Goal: Transaction & Acquisition: Purchase product/service

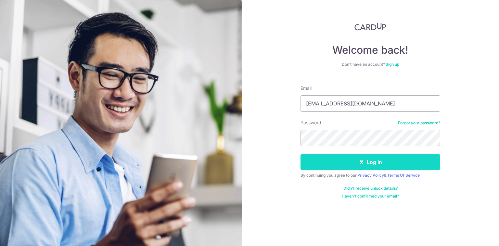
click at [361, 157] on button "Log in" at bounding box center [371, 162] width 140 height 16
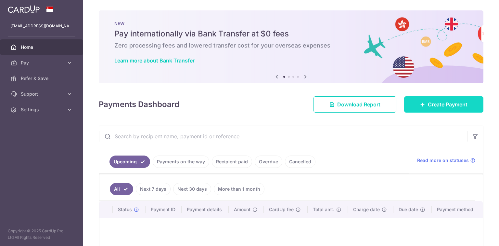
click at [420, 104] on icon at bounding box center [422, 104] width 5 height 5
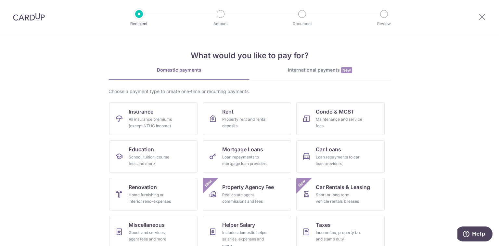
click at [304, 73] on div "International payments New" at bounding box center [320, 70] width 141 height 7
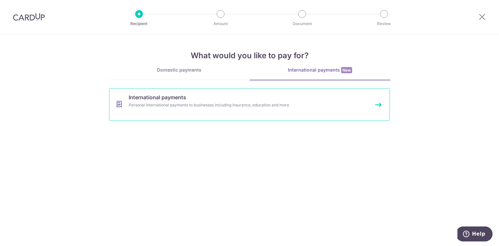
click at [235, 106] on div "Personal international payments to businesses including insurance, education an…" at bounding box center [241, 105] width 225 height 7
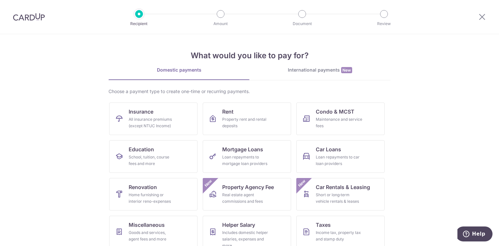
click at [316, 67] on div "International payments New" at bounding box center [320, 70] width 141 height 7
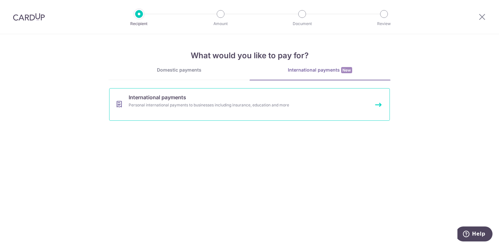
click at [235, 110] on link "International payments Personal international payments to businesses including …" at bounding box center [249, 104] width 281 height 33
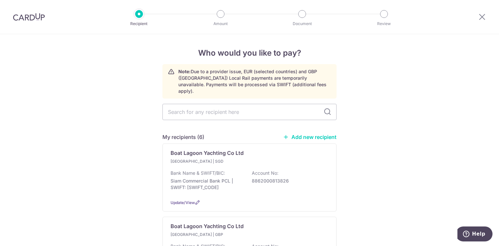
click at [306, 134] on link "Add new recipient" at bounding box center [310, 137] width 54 height 7
select select
click at [309, 134] on link "Add new recipient" at bounding box center [310, 137] width 54 height 7
select select
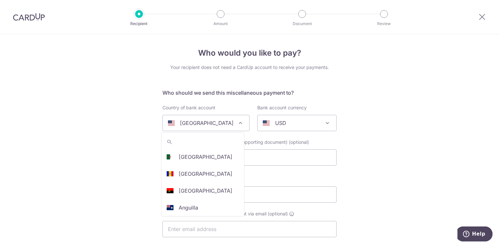
click at [212, 125] on div "United States" at bounding box center [201, 123] width 66 height 8
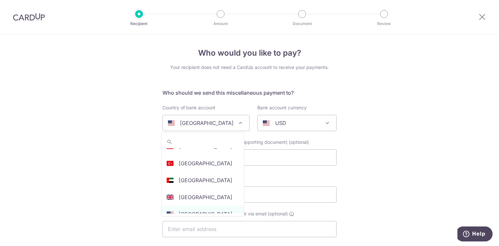
scroll to position [1962, 0]
select select "2"
select select "United Arab Emirates"
select select
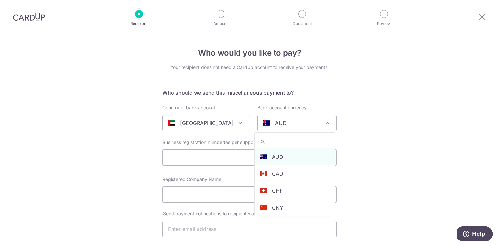
click at [306, 126] on div "AUD" at bounding box center [292, 123] width 58 height 8
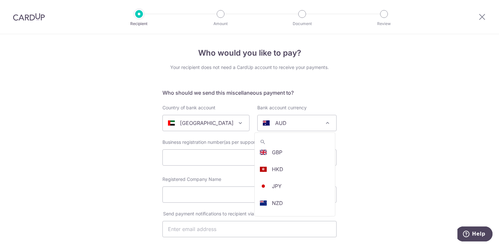
scroll to position [89, 0]
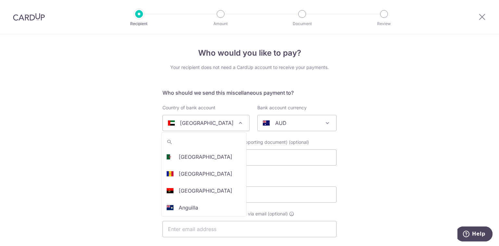
click at [217, 126] on p "United Arab Emirates" at bounding box center [207, 123] width 54 height 8
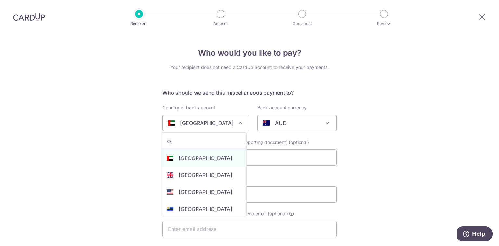
click at [304, 128] on span "AUD" at bounding box center [297, 123] width 79 height 16
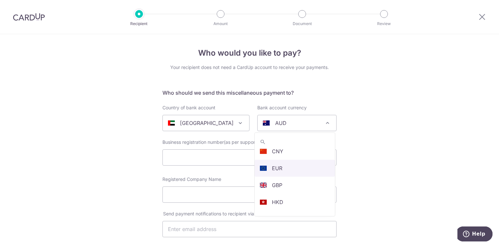
scroll to position [121, 0]
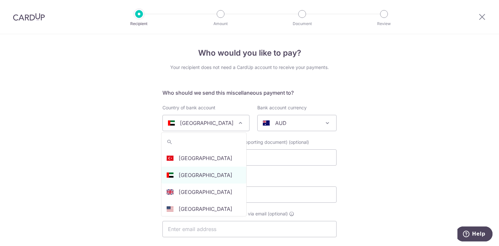
click at [219, 125] on p "United Arab Emirates" at bounding box center [207, 123] width 54 height 8
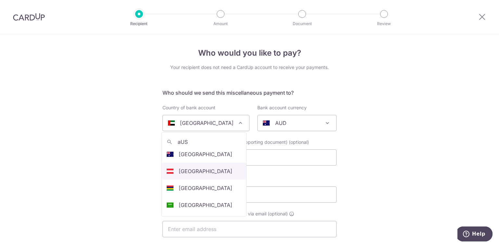
scroll to position [0, 0]
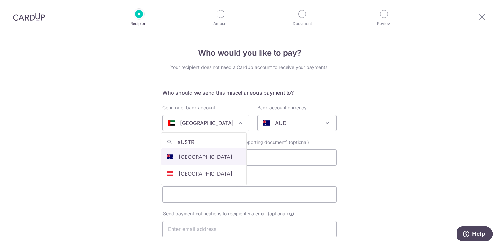
type input "aUSTR"
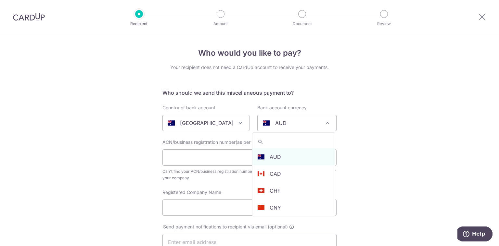
select select "13"
select select "Australia"
select select
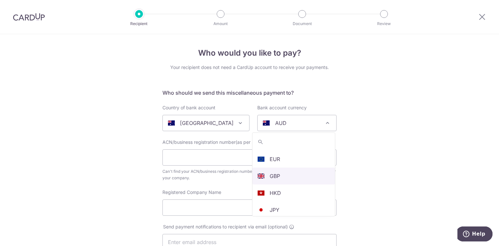
scroll to position [121, 0]
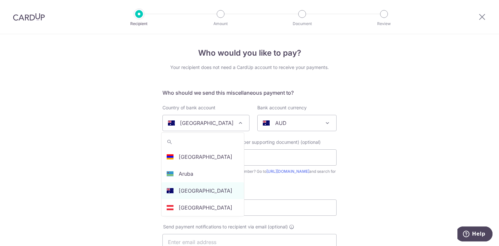
click at [216, 120] on div "Australia" at bounding box center [201, 123] width 66 height 8
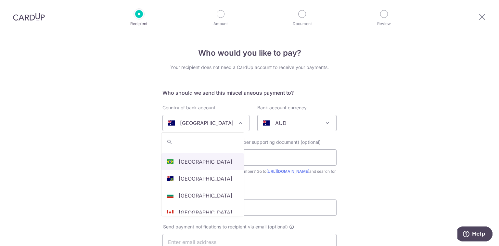
scroll to position [266, 0]
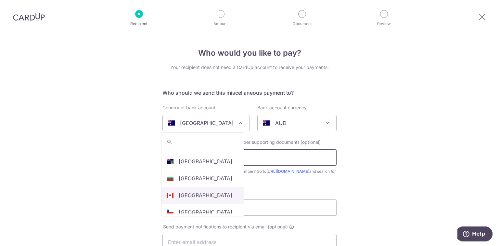
select select "38"
select select "Canada"
select select
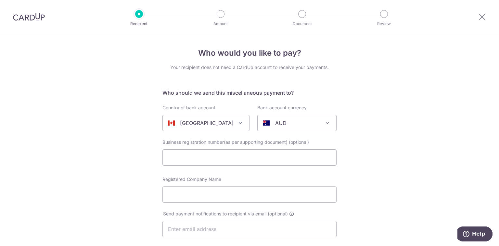
click at [295, 130] on span "AUD" at bounding box center [297, 123] width 79 height 16
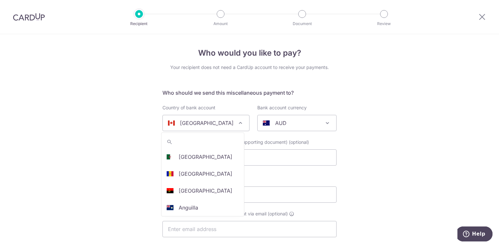
click at [222, 118] on span "Canada" at bounding box center [206, 123] width 86 height 16
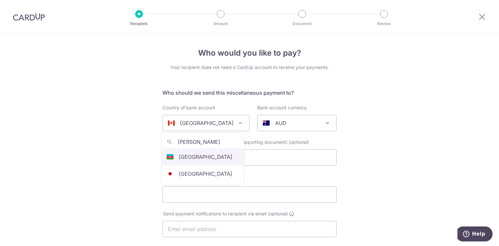
scroll to position [0, 0]
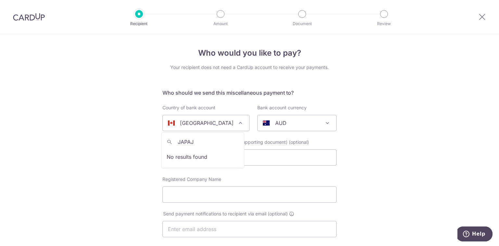
type input "JAPA"
select select "114"
select select "Japan"
select select
click at [299, 126] on div "AUD" at bounding box center [292, 123] width 58 height 8
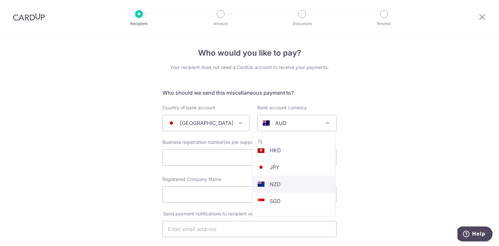
scroll to position [121, 0]
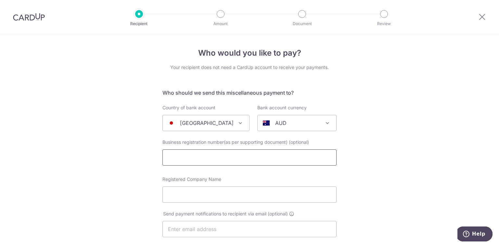
click at [217, 158] on input "text" at bounding box center [250, 157] width 174 height 16
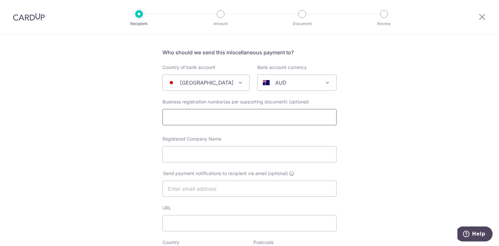
scroll to position [40, 0]
click at [218, 150] on input "Registered Company Name" at bounding box center [250, 154] width 174 height 16
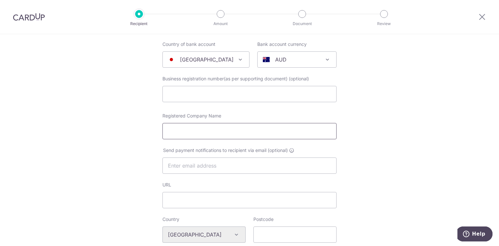
scroll to position [64, 0]
click at [199, 96] on input "text" at bounding box center [250, 93] width 174 height 16
click at [238, 130] on input "Registered Company Name" at bounding box center [250, 131] width 174 height 16
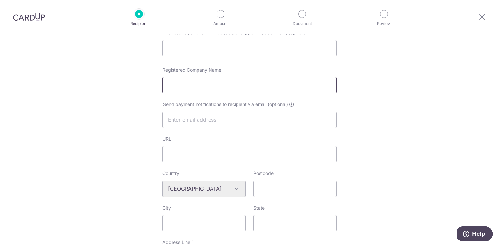
scroll to position [110, 0]
click at [203, 119] on input "text" at bounding box center [250, 119] width 174 height 16
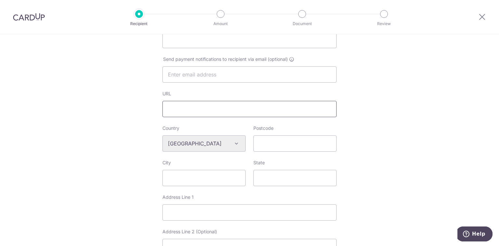
click at [212, 106] on input "URL" at bounding box center [250, 109] width 174 height 16
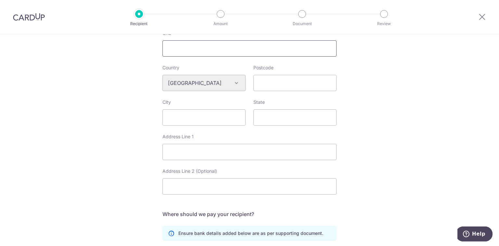
scroll to position [333, 0]
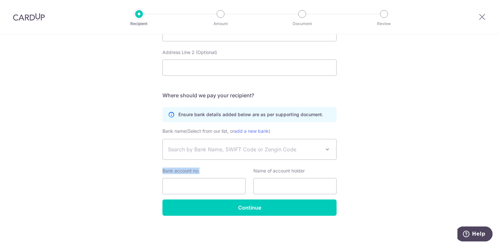
drag, startPoint x: 249, startPoint y: 163, endPoint x: 250, endPoint y: 157, distance: 5.4
click at [250, 157] on div "Bank name (Select from our list, or add a new bank ) SBI SUMISHIN NET BANK, LTD…" at bounding box center [250, 163] width 174 height 72
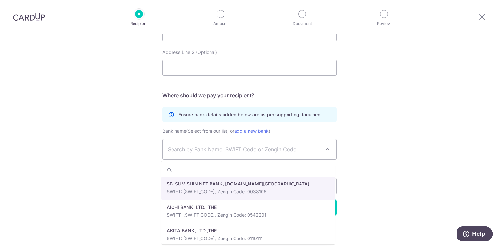
click at [250, 157] on span "Search by Bank Name, SWIFT Code or Zengin Code" at bounding box center [250, 149] width 174 height 20
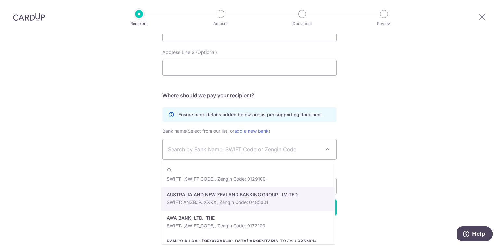
scroll to position [177, 0]
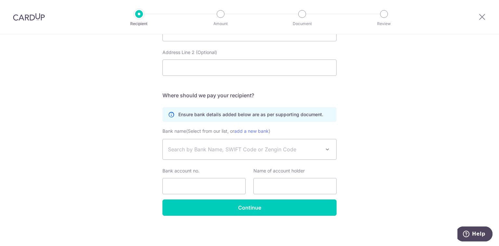
click at [263, 130] on link "add a new bank" at bounding box center [251, 131] width 34 height 6
click at [163, 139] on select "SBI SUMISHIN NET BANK, LTD.TOKYO AICHI BANK, LTD., THE AKITA BANK, LTD.,THE AMA…" at bounding box center [163, 139] width 0 height 0
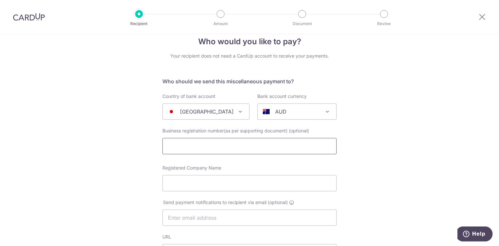
scroll to position [11, 0]
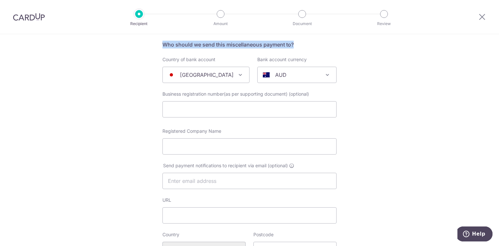
scroll to position [49, 0]
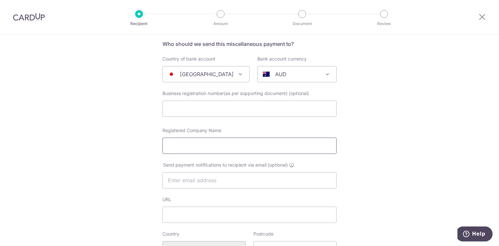
click at [190, 151] on input "Registered Company Name" at bounding box center [250, 145] width 174 height 16
click at [195, 149] on input "Registered Company Name" at bounding box center [250, 145] width 174 height 16
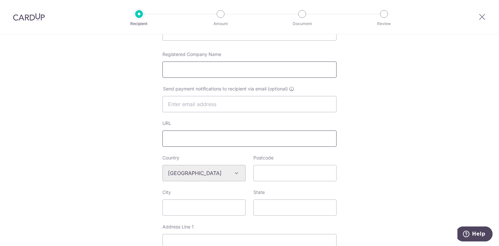
scroll to position [143, 0]
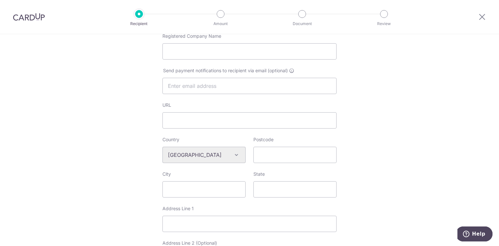
drag, startPoint x: 277, startPoint y: 153, endPoint x: 263, endPoint y: 177, distance: 27.2
click at [263, 177] on div "State" at bounding box center [295, 184] width 83 height 27
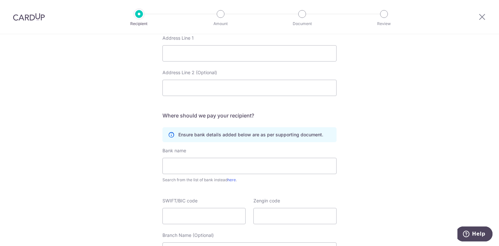
scroll to position [319, 0]
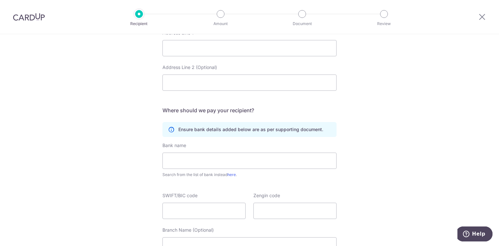
click at [208, 112] on h5 "Where should we pay your recipient?" at bounding box center [250, 110] width 174 height 8
click at [232, 109] on h5 "Where should we pay your recipient?" at bounding box center [250, 110] width 174 height 8
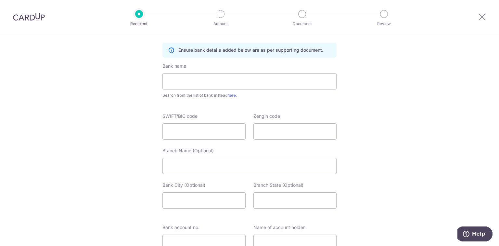
scroll to position [387, 0]
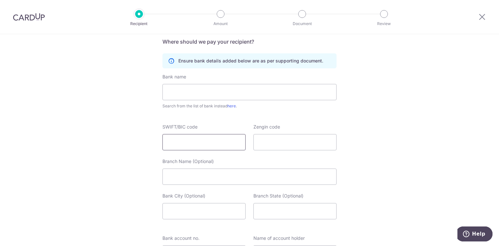
click at [195, 147] on input "SWIFT/BIC code" at bounding box center [204, 142] width 83 height 16
click at [272, 144] on input "Zengin code" at bounding box center [295, 142] width 83 height 16
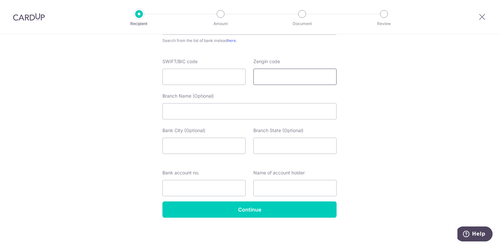
scroll to position [454, 0]
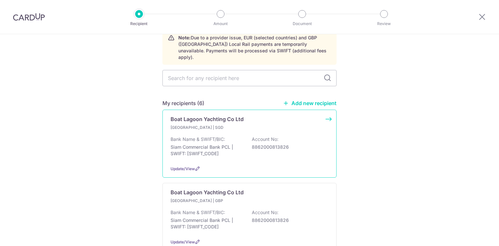
scroll to position [35, 0]
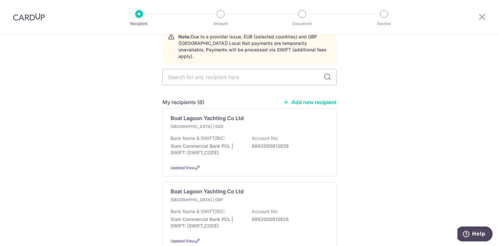
click at [315, 99] on link "Add new recipient" at bounding box center [310, 102] width 54 height 7
select select
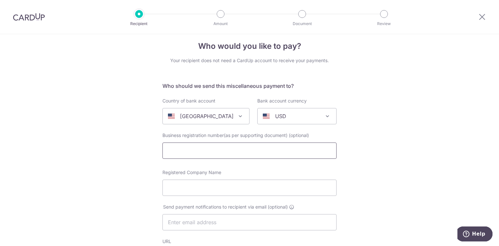
scroll to position [7, 0]
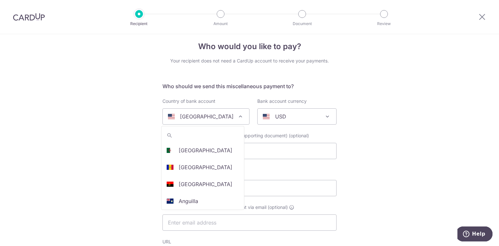
click at [231, 113] on span "United States" at bounding box center [206, 117] width 86 height 16
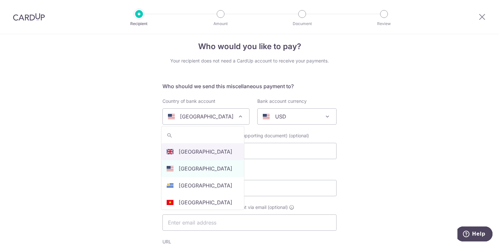
select select "77"
select select "United Kingdom"
select select
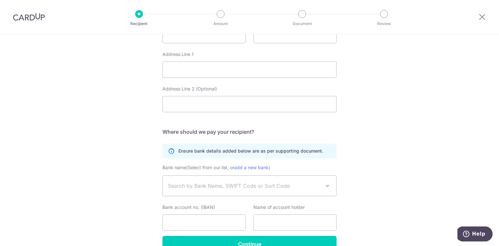
scroll to position [306, 0]
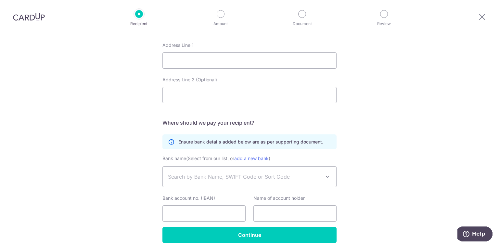
click at [265, 183] on span "Search by Bank Name, SWIFT Code or Sort Code" at bounding box center [250, 176] width 174 height 20
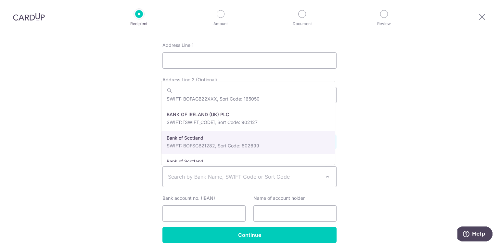
scroll to position [14, 0]
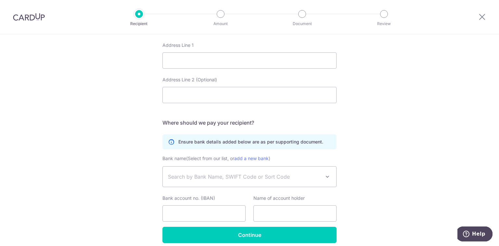
click at [370, 139] on div "Who would you like to pay? Your recipient does not need a CardUp account to rec…" at bounding box center [249, 0] width 499 height 545
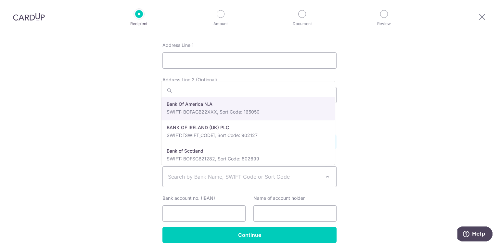
click at [280, 176] on span "Search by Bank Name, SWIFT Code or Sort Code" at bounding box center [244, 177] width 153 height 8
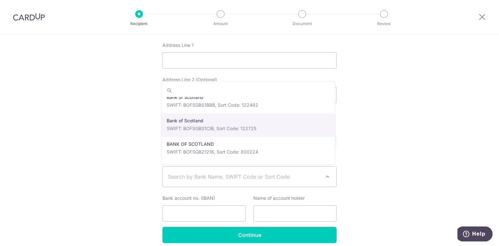
scroll to position [78, 0]
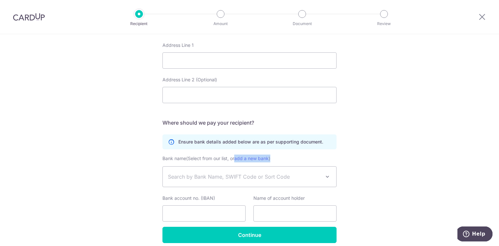
drag, startPoint x: 374, startPoint y: 156, endPoint x: 230, endPoint y: 156, distance: 144.3
click at [230, 156] on div "Who would you like to pay? Your recipient does not need a CardUp account to rec…" at bounding box center [249, 0] width 499 height 545
click at [380, 167] on div "Who would you like to pay? Your recipient does not need a CardUp account to rec…" at bounding box center [249, 0] width 499 height 545
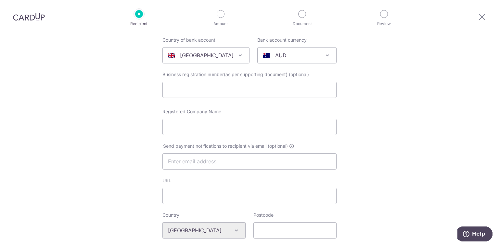
scroll to position [75, 0]
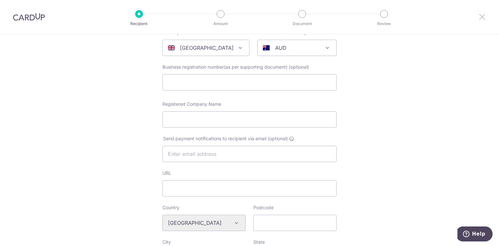
click at [480, 13] on icon at bounding box center [482, 17] width 8 height 8
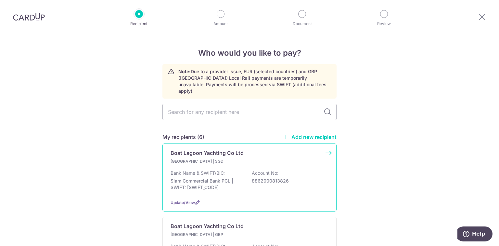
click at [240, 158] on div "Thailand | SGD Bank Name & SWIFT/BIC: Siam Commercial Bank PCL | SWIFT: SICOTHB…" at bounding box center [250, 176] width 158 height 36
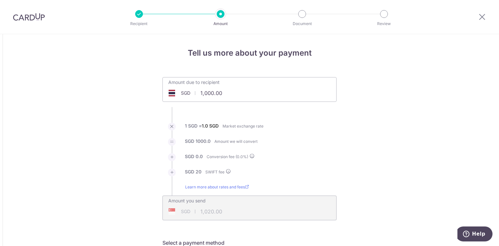
click at [187, 93] on span "SGD" at bounding box center [185, 93] width 9 height 7
click at [202, 93] on input "1,000.00" at bounding box center [213, 92] width 100 height 15
click at [303, 120] on ul "Amount due to recipient SGD 50000.00 1000 1 SGD = 1.0 SGD Market exchange rate …" at bounding box center [250, 148] width 174 height 143
type input "50,000.00"
type input "50,020.00"
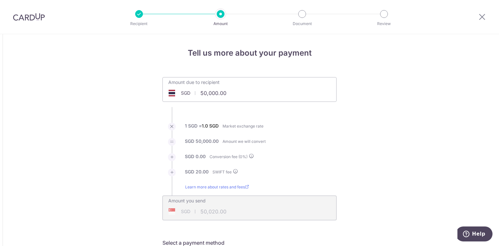
click at [183, 94] on span "SGD" at bounding box center [185, 93] width 9 height 7
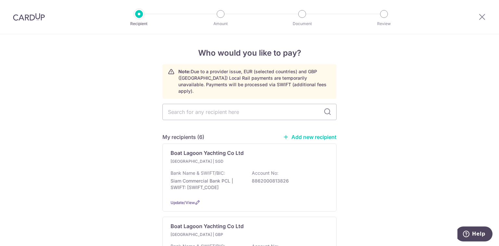
click at [224, 170] on div "Bank Name & SWIFT/BIC: Siam Commercial Bank PCL | SWIFT: [SWIFT_CODE] Account N…" at bounding box center [250, 182] width 158 height 24
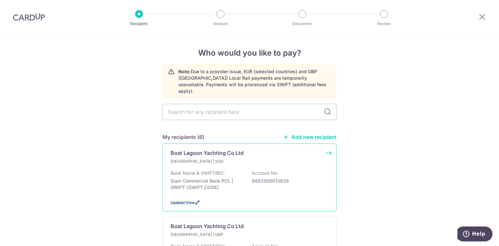
click at [193, 200] on span "Update/View" at bounding box center [183, 202] width 24 height 5
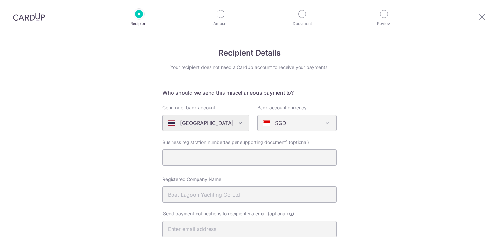
select select "22443"
click at [297, 126] on div "SGD" at bounding box center [292, 123] width 58 height 8
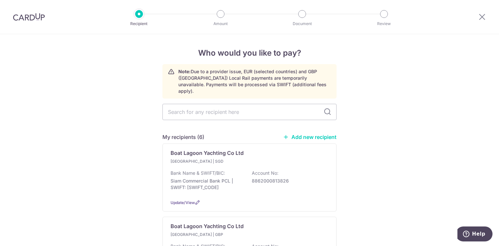
click at [305, 134] on link "Add new recipient" at bounding box center [310, 137] width 54 height 7
select select
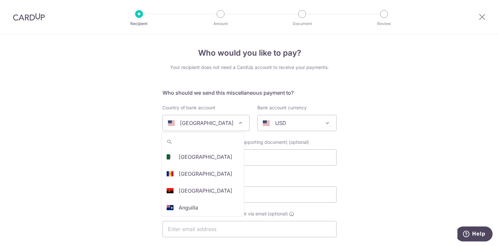
click at [242, 121] on span "[GEOGRAPHIC_DATA]" at bounding box center [206, 123] width 86 height 16
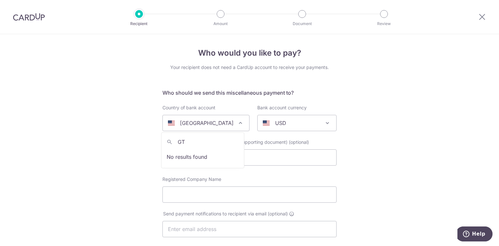
type input "G"
type input "THAIL"
select select "218"
select select "[GEOGRAPHIC_DATA]"
select select
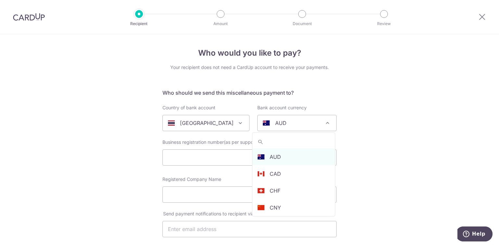
click at [291, 125] on div "AUD" at bounding box center [292, 123] width 58 height 8
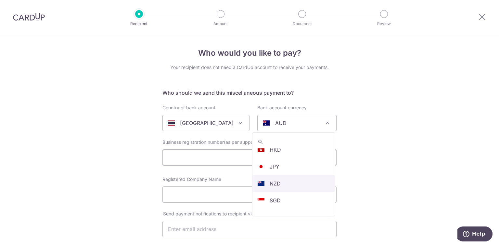
scroll to position [138, 0]
select select "17"
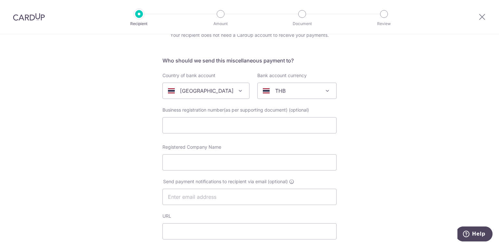
scroll to position [34, 0]
click at [231, 157] on input "Registered Company Name" at bounding box center [250, 160] width 174 height 16
click at [235, 121] on input "text" at bounding box center [250, 123] width 174 height 16
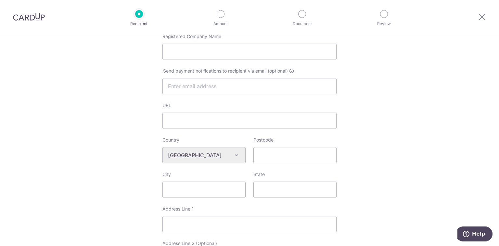
scroll to position [143, 0]
click at [279, 165] on div "Country Algeria Andorra Angola Anguilla Argentina Armenia Aruba Australia Austr…" at bounding box center [250, 153] width 182 height 34
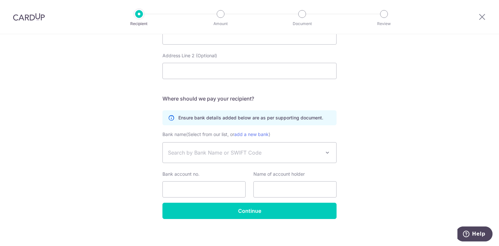
scroll to position [333, 0]
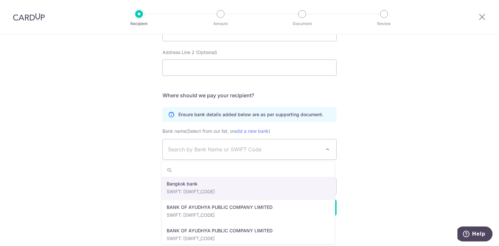
click at [220, 151] on span "Search by Bank Name or SWIFT Code" at bounding box center [244, 149] width 153 height 8
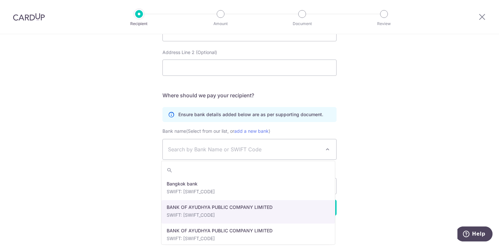
select select "22436"
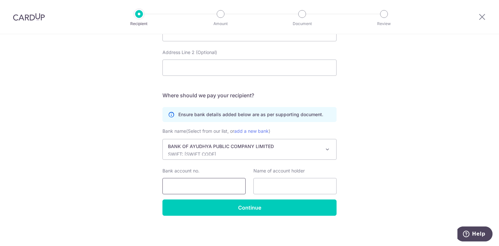
click at [200, 178] on input "Bank account no." at bounding box center [204, 186] width 83 height 16
type input "3447384933"
click at [261, 187] on input "text" at bounding box center [295, 186] width 83 height 16
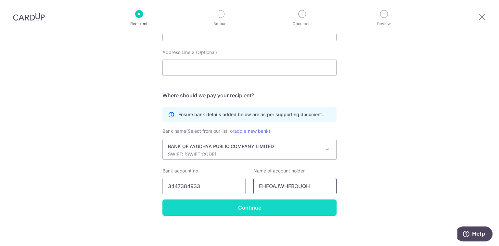
type input "EHFOAJWHFBOUQH"
click at [255, 204] on input "Continue" at bounding box center [250, 207] width 174 height 16
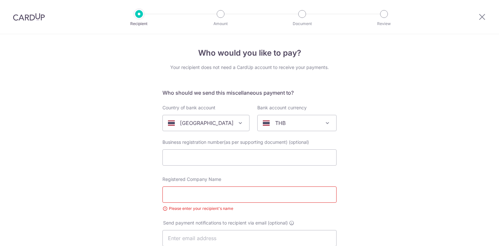
select select "22436"
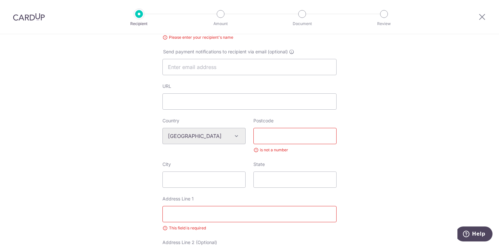
click at [271, 142] on input "Postcode" at bounding box center [295, 136] width 83 height 16
click at [284, 141] on input "Postcode" at bounding box center [295, 136] width 83 height 16
type input "M"
type input "42300"
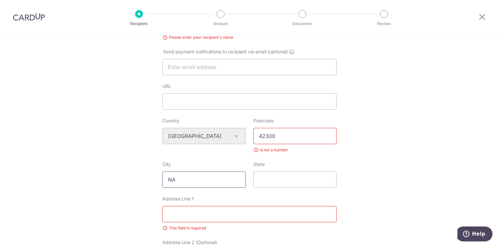
type input "N"
type input "[GEOGRAPHIC_DATA]"
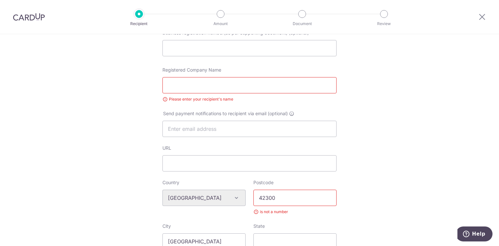
scroll to position [105, 0]
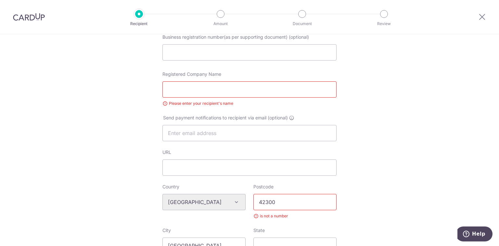
type input "AWFUOAHWOFUHOF"
click at [217, 90] on input "Registered Company Name" at bounding box center [250, 89] width 174 height 16
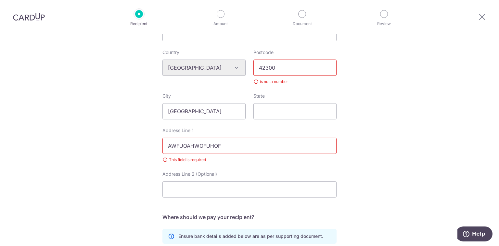
scroll to position [237, 0]
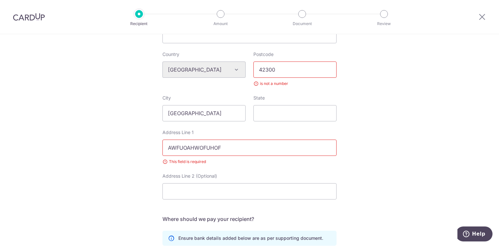
type input "MANULIFE"
click at [281, 71] on input "42300" at bounding box center [295, 69] width 83 height 16
type input "30031"
click at [409, 146] on div "Who would you like to pay? Your recipient does not need a CardUp account to rec…" at bounding box center [249, 83] width 499 height 573
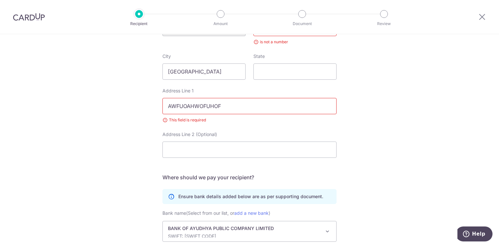
scroll to position [281, 0]
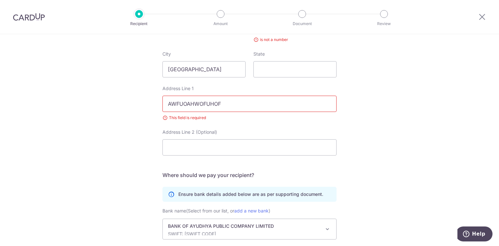
click at [255, 102] on input "AWFUOAHWOFUHOF" at bounding box center [250, 104] width 174 height 16
type input "A"
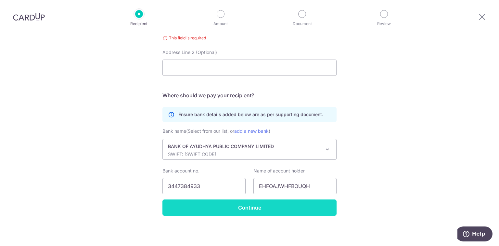
type input "NO 1 O1 I1"
click at [263, 215] on input "Continue" at bounding box center [250, 207] width 174 height 16
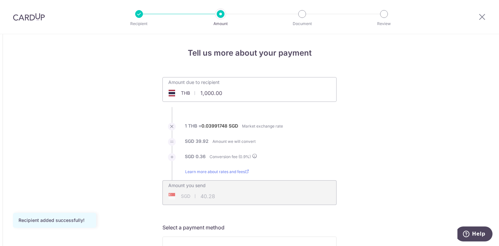
click at [202, 94] on input "1,000.00" at bounding box center [213, 92] width 100 height 15
click at [315, 108] on ul "Amount due to recipient THB 51,000.00 1000 1 THB = 0.03991748 SGD Market exchan…" at bounding box center [250, 141] width 174 height 128
type input "51,000.00"
type input "2,054.86"
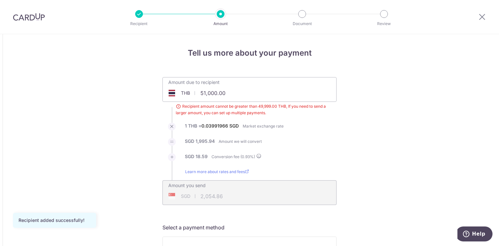
type input "49,999.00"
type input "2,014.54"
drag, startPoint x: 200, startPoint y: 92, endPoint x: 250, endPoint y: 92, distance: 50.1
click at [250, 92] on input "49,999.00" at bounding box center [250, 92] width 174 height 15
click at [206, 92] on input "49,999.00" at bounding box center [250, 92] width 174 height 15
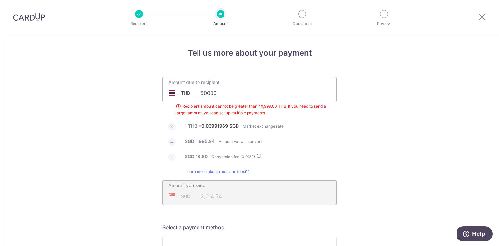
type input "50,000.00"
type input "2,014.60"
type input "49,999.00"
type input "2,014.56"
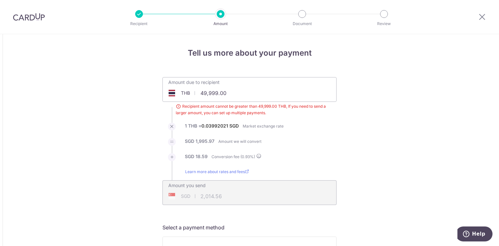
click at [339, 97] on div "Amount due to recipient THB 49,999.00 49999 Recipient amount cannot be greater …" at bounding box center [250, 141] width 182 height 128
click at [253, 113] on span "Recipient amount cannot be greater than 49,999.00 THB, If you need to send a la…" at bounding box center [256, 109] width 161 height 13
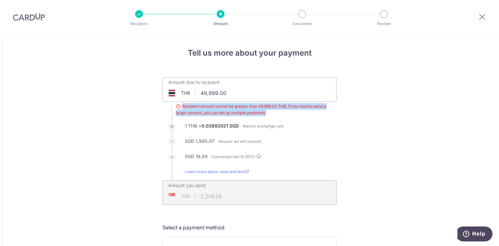
click at [253, 113] on span "Recipient amount cannot be greater than 49,999.00 THB, If you need to send a la…" at bounding box center [256, 109] width 161 height 13
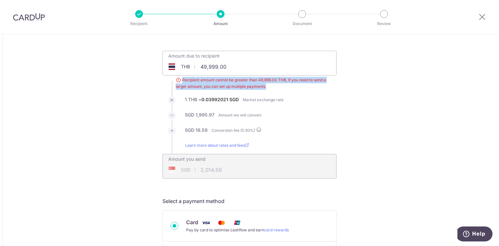
scroll to position [28, 0]
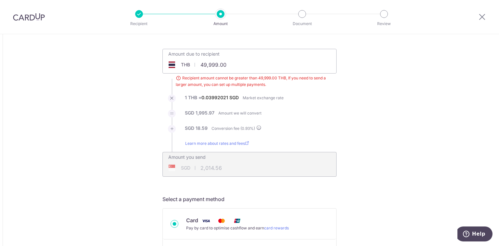
click at [211, 170] on div "SGD 2,014.56 2014.56" at bounding box center [208, 167] width 90 height 15
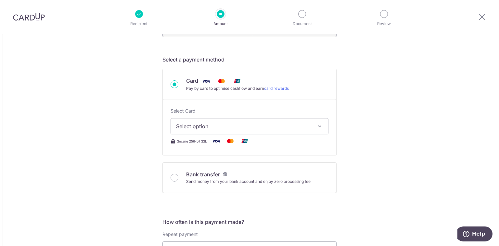
scroll to position [147, 0]
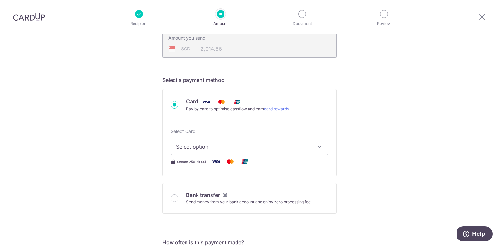
click at [217, 149] on span "Select option" at bounding box center [243, 147] width 135 height 8
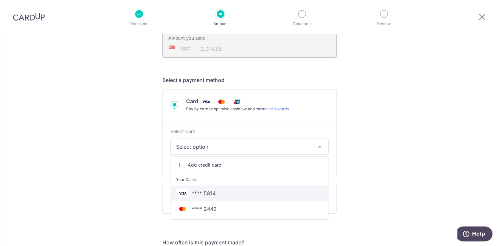
click at [208, 194] on span "**** 5814" at bounding box center [204, 193] width 24 height 8
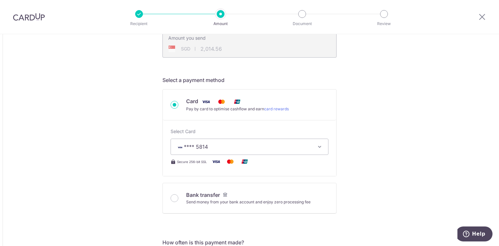
type input "49,999.00"
type input "2,014.72"
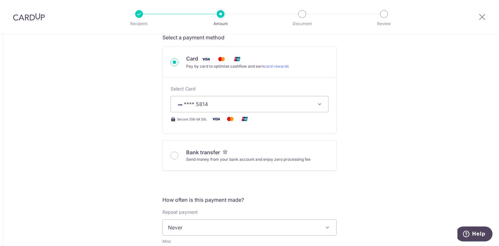
scroll to position [190, 0]
click at [175, 155] on input "Bank transfer Send money from your bank account and enjoy zero processing fee" at bounding box center [175, 155] width 8 height 8
radio input "true"
type input "49,999.00"
type input "2,011.53"
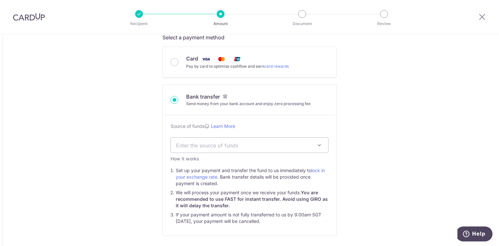
click at [288, 215] on li "If your payment amount is not fully transferred to us by 9:00am SGT on Tuesday …" at bounding box center [252, 217] width 153 height 13
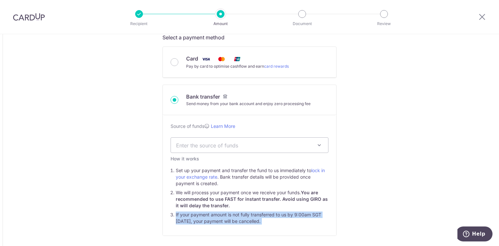
click at [288, 215] on li "If your payment amount is not fully transferred to us by 9:00am SGT on Tuesday …" at bounding box center [252, 217] width 153 height 13
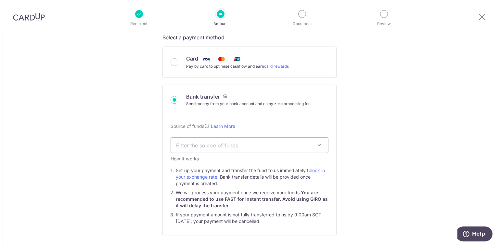
click at [244, 193] on li "We will process your payment once we receive your funds. You are recommended to…" at bounding box center [252, 199] width 153 height 20
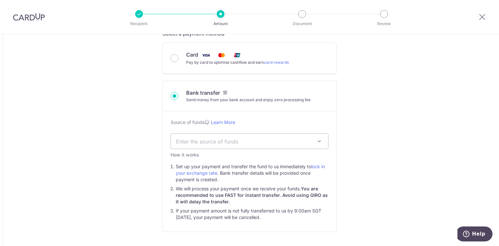
scroll to position [194, 0]
click at [177, 60] on div "Card Pay by card to optimise cashflow and earn card rewards" at bounding box center [250, 58] width 158 height 15
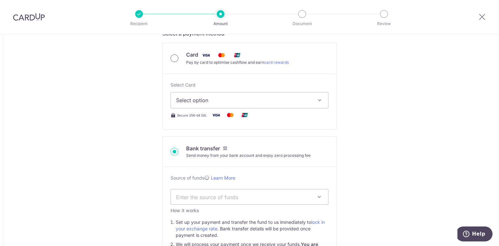
click at [176, 59] on input "Card Pay by card to optimise cashflow and earn card rewards" at bounding box center [175, 58] width 8 height 8
radio input "true"
type input "49,999.00"
type input "2,014.74"
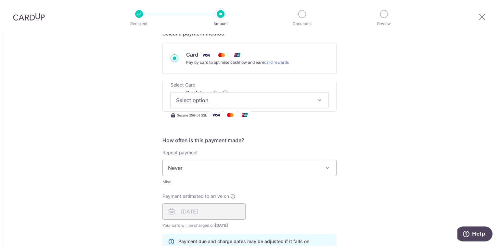
click at [210, 97] on span "Select option" at bounding box center [243, 100] width 135 height 8
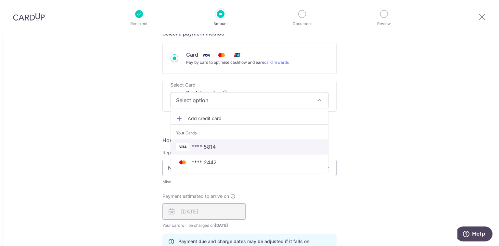
click at [209, 143] on span "**** 5814" at bounding box center [204, 147] width 24 height 8
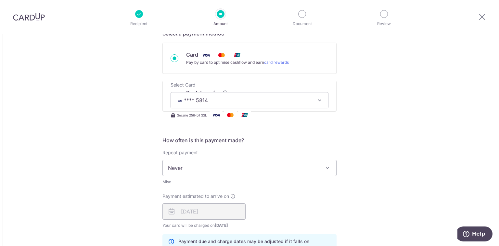
type input "49,999.00"
type input "2,014.77"
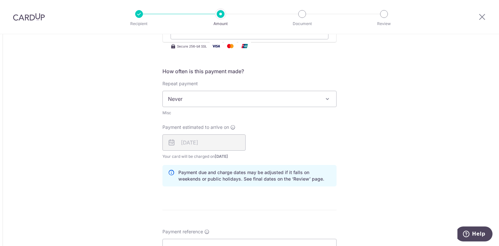
click at [196, 143] on div "16/10/2025" at bounding box center [204, 142] width 83 height 16
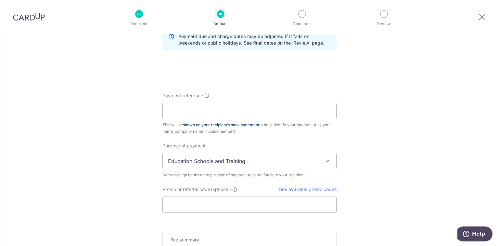
scroll to position [399, 0]
click at [189, 114] on input "Payment reference" at bounding box center [250, 110] width 174 height 16
click at [235, 112] on input "Payment reference" at bounding box center [250, 110] width 174 height 16
click at [262, 137] on div "Payment reference This will be shown on your recipient’s bank statement to help…" at bounding box center [250, 152] width 174 height 120
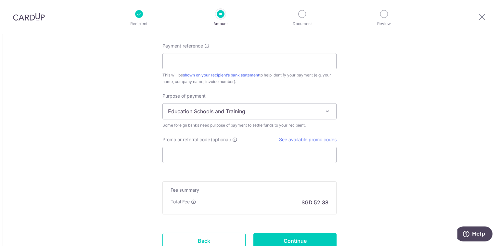
scroll to position [449, 0]
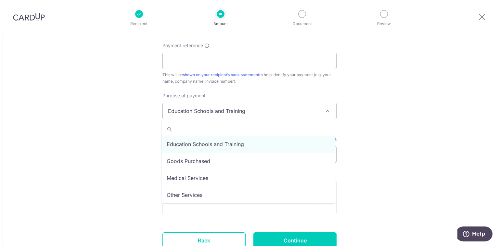
click at [220, 107] on span "Education Schools and Training" at bounding box center [250, 111] width 174 height 16
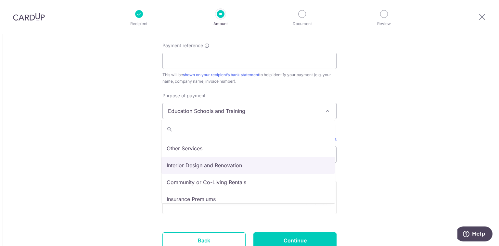
scroll to position [50, 0]
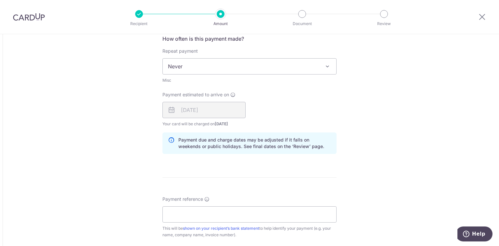
scroll to position [298, 0]
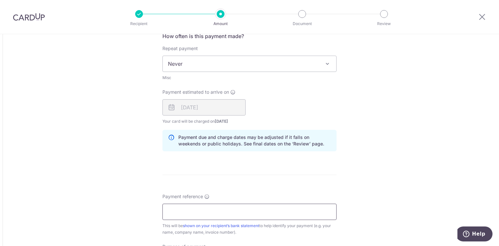
click at [188, 212] on input "Payment reference" at bounding box center [250, 211] width 174 height 16
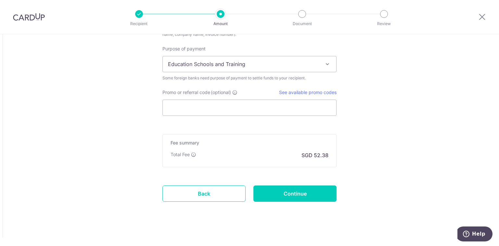
scroll to position [499, 0]
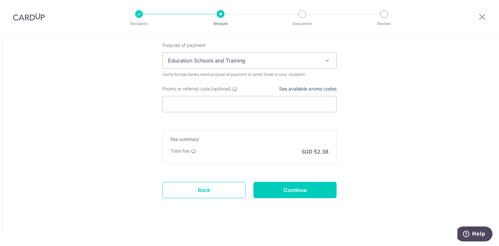
type input "TEST"
click at [288, 90] on link "See available promo codes" at bounding box center [308, 89] width 58 height 6
click at [252, 99] on input "Promo or referral code (optional)" at bounding box center [250, 104] width 174 height 16
click at [282, 186] on input "Continue" at bounding box center [295, 190] width 83 height 16
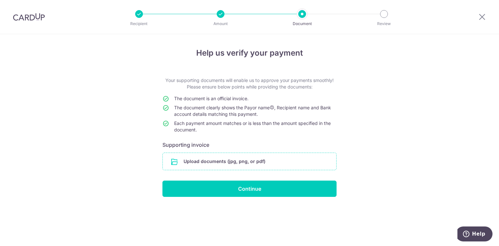
click at [248, 164] on input "file" at bounding box center [250, 161] width 174 height 17
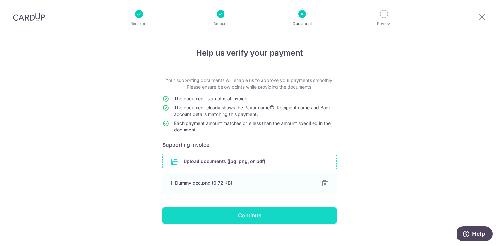
click at [239, 209] on input "Continue" at bounding box center [250, 215] width 174 height 16
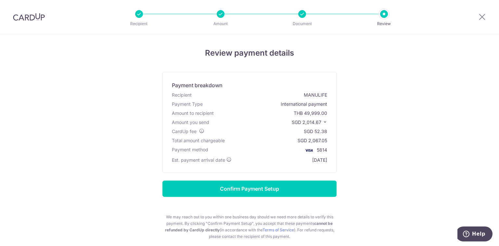
click at [323, 121] on icon at bounding box center [325, 122] width 5 height 5
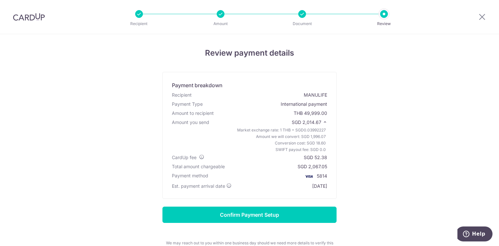
click at [245, 128] on span "Market exchange rate: 1 THB = SGD 0.03992227" at bounding box center [281, 130] width 89 height 7
click at [256, 135] on span "Amount we will convert: SGD 1,996.07" at bounding box center [291, 136] width 70 height 7
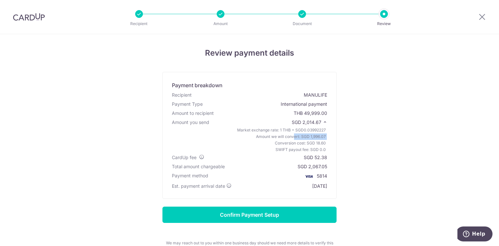
click at [256, 135] on span "Amount we will convert: SGD 1,996.07" at bounding box center [291, 136] width 70 height 7
click at [280, 141] on span "Conversion cost: SGD 18.60" at bounding box center [300, 143] width 51 height 7
click at [290, 149] on span "SWIFT payout fee: SGD 0.0" at bounding box center [301, 149] width 50 height 7
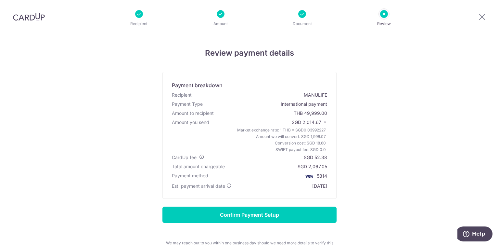
click at [290, 149] on span "SWIFT payout fee: SGD 0.0" at bounding box center [301, 149] width 50 height 7
click at [330, 147] on div "Payment breakdown Recipient MANULIFE Payment Type International payment Amount …" at bounding box center [250, 135] width 174 height 127
click at [320, 158] on div "SGD 52.38" at bounding box center [315, 157] width 23 height 7
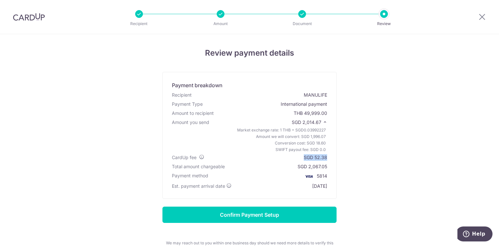
click at [320, 158] on div "SGD 52.38" at bounding box center [315, 157] width 23 height 7
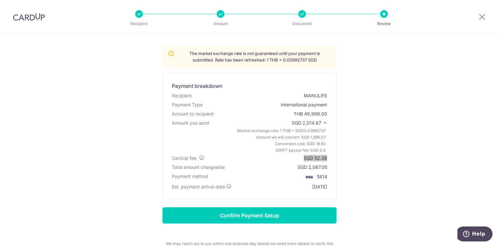
scroll to position [52, 0]
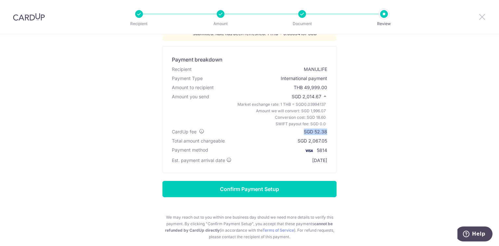
click at [480, 15] on icon at bounding box center [482, 17] width 8 height 8
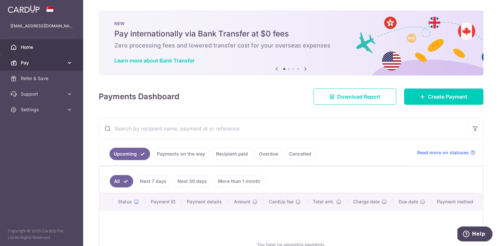
click at [58, 66] on link "Pay" at bounding box center [41, 63] width 83 height 16
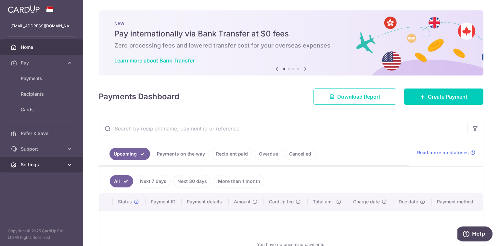
click at [28, 163] on span "Settings" at bounding box center [42, 164] width 43 height 7
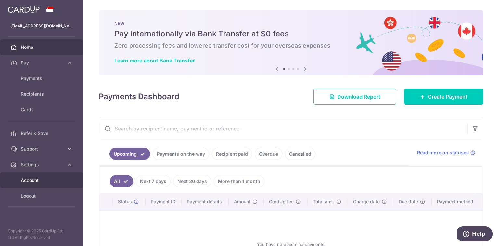
click at [46, 179] on span "Account" at bounding box center [42, 180] width 43 height 7
